Goal: Information Seeking & Learning: Check status

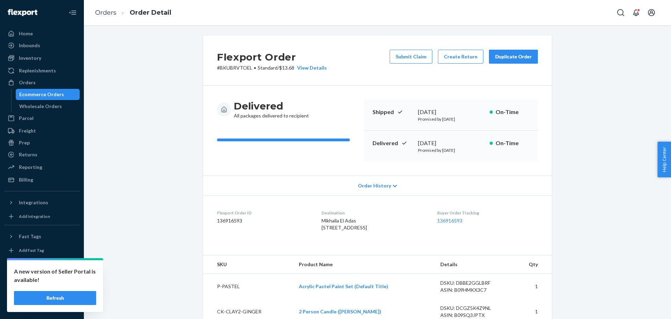
click at [34, 93] on div "Ecommerce Orders" at bounding box center [41, 94] width 45 height 7
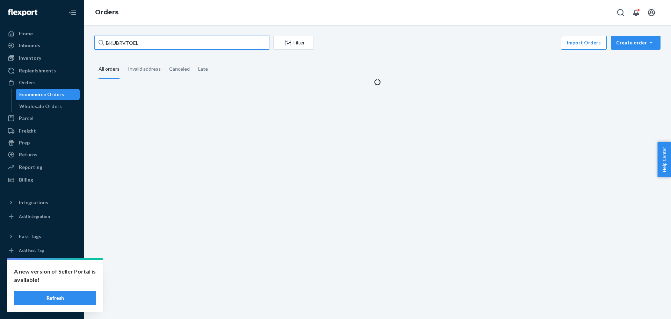
click at [159, 40] on input "BKUBRVTOEL" at bounding box center [181, 43] width 175 height 14
paste input "[PERSON_NAME]"
type input "[PERSON_NAME]"
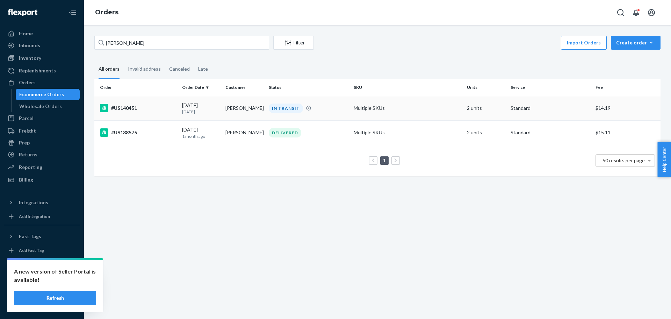
click at [193, 110] on p "[DATE]" at bounding box center [201, 112] width 38 height 6
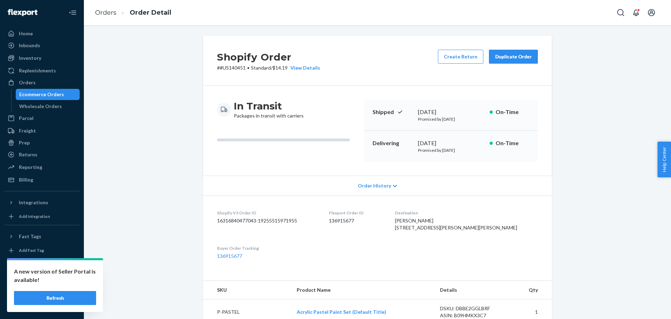
click at [231, 68] on p "# #US140451 • Standard / $14.19 View Details" at bounding box center [268, 67] width 103 height 7
copy p "US140451"
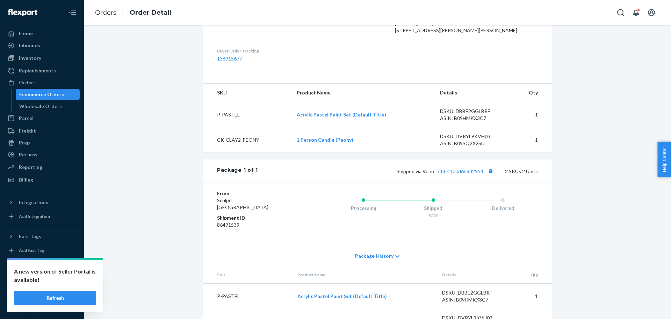
scroll to position [219, 0]
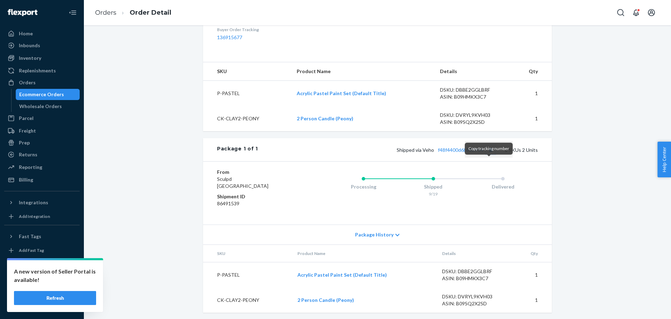
click at [491, 154] on button "Copy tracking number" at bounding box center [490, 149] width 9 height 9
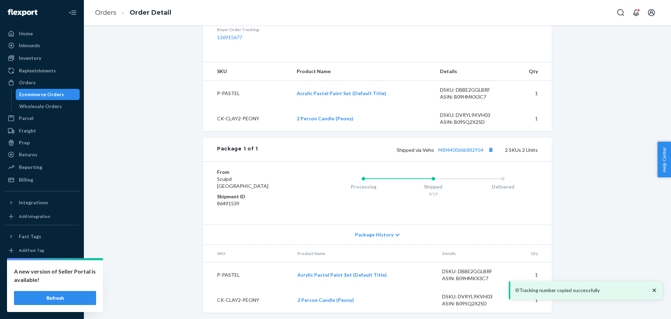
click at [430, 178] on div "From [GEOGRAPHIC_DATA] Shipment ID 86491539 Processing Shipped 9/19 Delivered" at bounding box center [377, 192] width 349 height 63
drag, startPoint x: 434, startPoint y: 168, endPoint x: 481, endPoint y: 170, distance: 46.9
click at [481, 161] on div "Package 1 of 1 Shipped via Veho f48f4400d6b882954 2 SKUs 2 Units" at bounding box center [377, 149] width 349 height 23
copy link "f48f4400d6b882954"
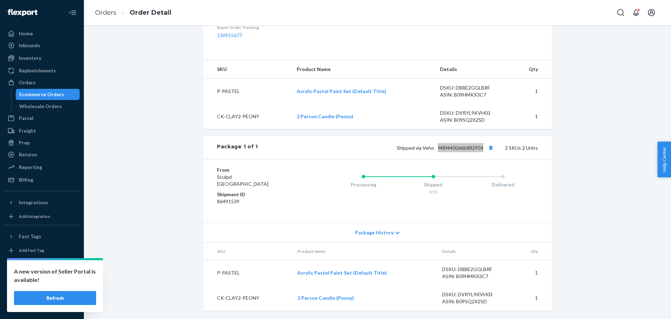
scroll to position [235, 0]
click at [105, 13] on link "Orders" at bounding box center [105, 13] width 21 height 8
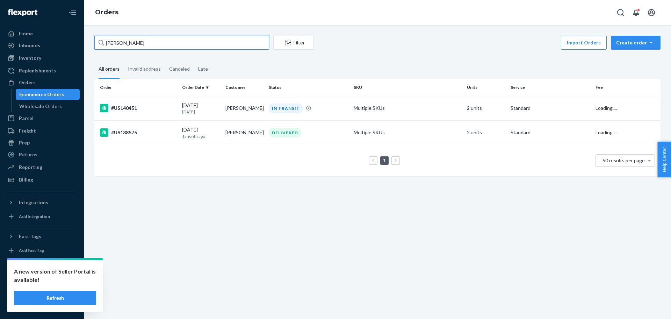
click at [116, 40] on input "[PERSON_NAME]" at bounding box center [181, 43] width 175 height 14
paste input "[PERSON_NAME]"
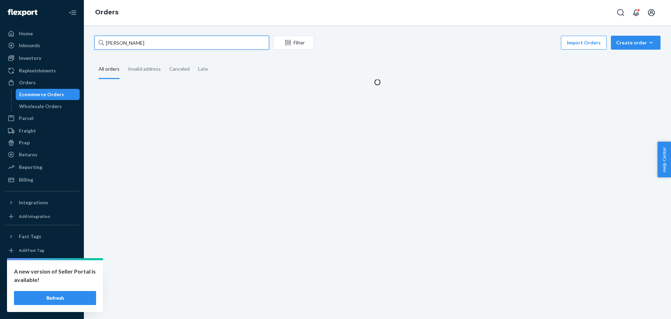
type input "[PERSON_NAME]"
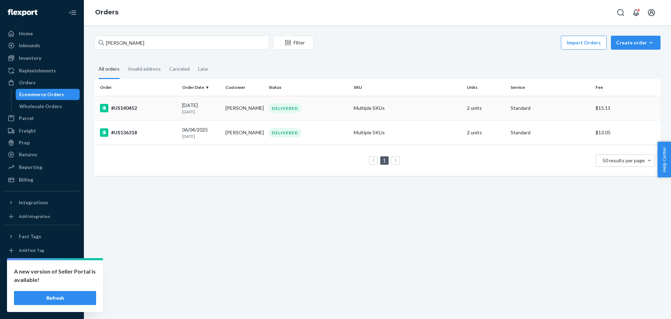
click at [135, 107] on div "#US140452" at bounding box center [138, 108] width 77 height 8
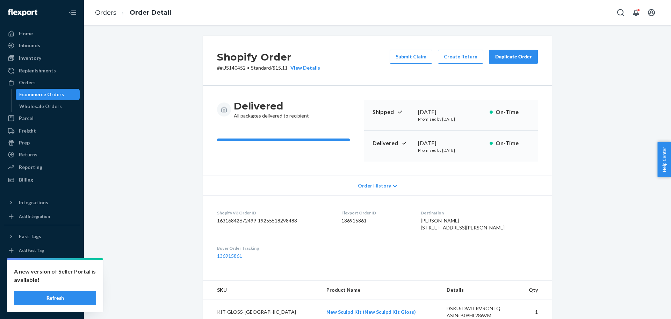
click at [226, 69] on p "# #US140452 • Standard / $15.11 View Details" at bounding box center [268, 67] width 103 height 7
copy p "US140452"
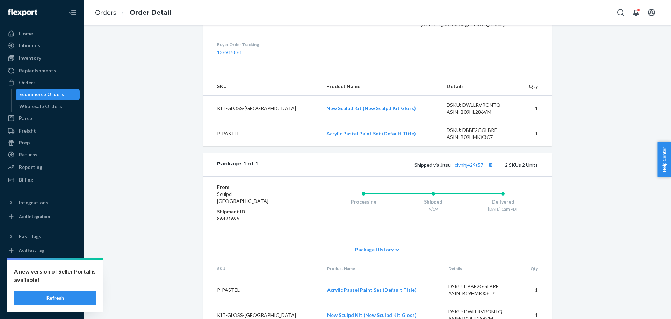
scroll to position [219, 0]
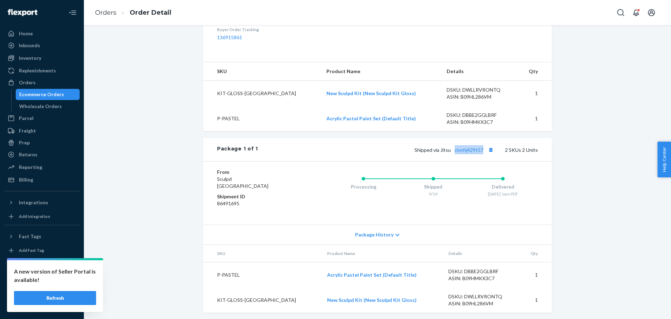
drag, startPoint x: 453, startPoint y: 171, endPoint x: 481, endPoint y: 169, distance: 28.1
click at [481, 161] on div "Package 1 of 1 Shipped via Jitsu clvnhj429t57 2 SKUs 2 Units" at bounding box center [377, 149] width 349 height 23
copy link "clvnhj429t57"
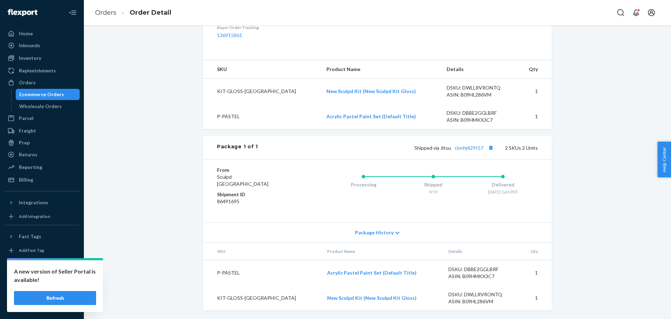
click at [97, 8] on ol "Orders Order Detail" at bounding box center [133, 12] width 87 height 21
click at [100, 12] on link "Orders" at bounding box center [105, 13] width 21 height 8
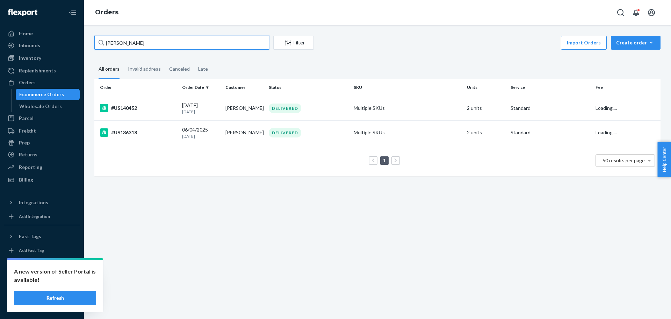
click at [123, 44] on input "[PERSON_NAME]" at bounding box center [181, 43] width 175 height 14
paste input "[PERSON_NAME]"
paste input "US139786"
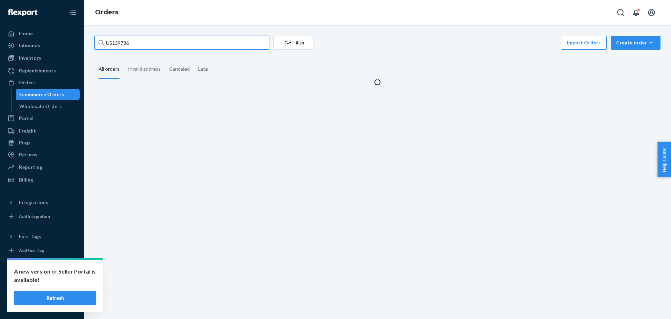
type input "US139786"
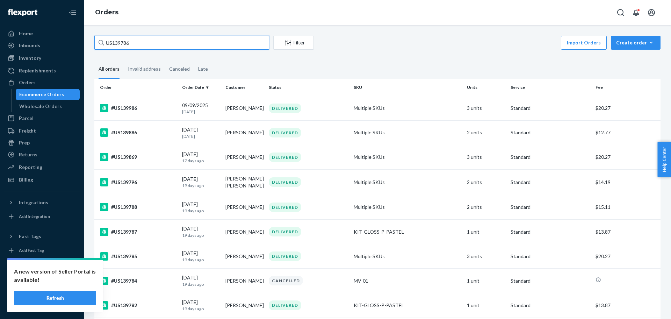
click at [132, 43] on input "US139786" at bounding box center [181, 43] width 175 height 14
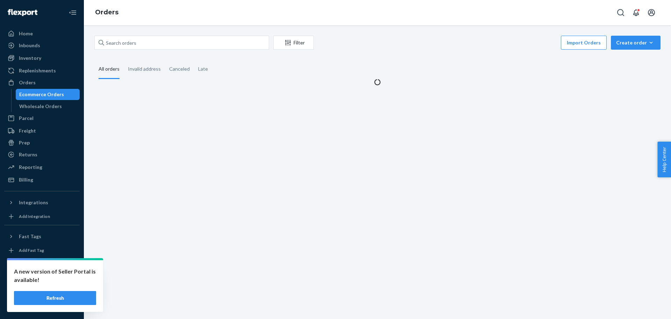
drag, startPoint x: 52, startPoint y: 304, endPoint x: 54, endPoint y: 300, distance: 4.2
click at [52, 304] on button "Refresh" at bounding box center [55, 298] width 82 height 14
